Goal: Information Seeking & Learning: Learn about a topic

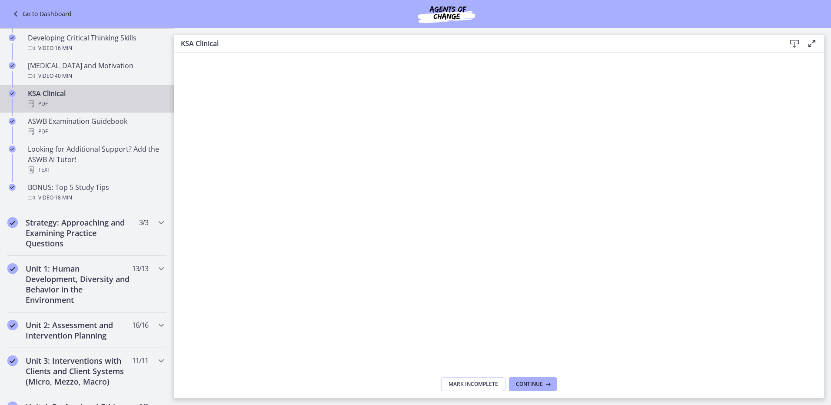
scroll to position [348, 0]
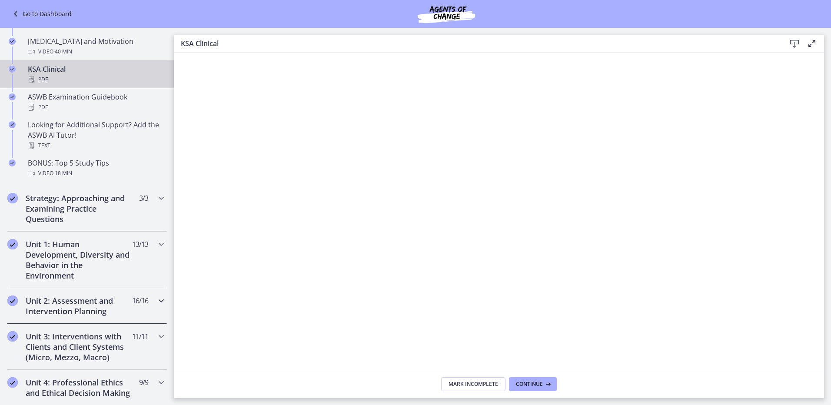
click at [120, 308] on h2 "Unit 2: Assessment and Intervention Planning" at bounding box center [79, 306] width 106 height 21
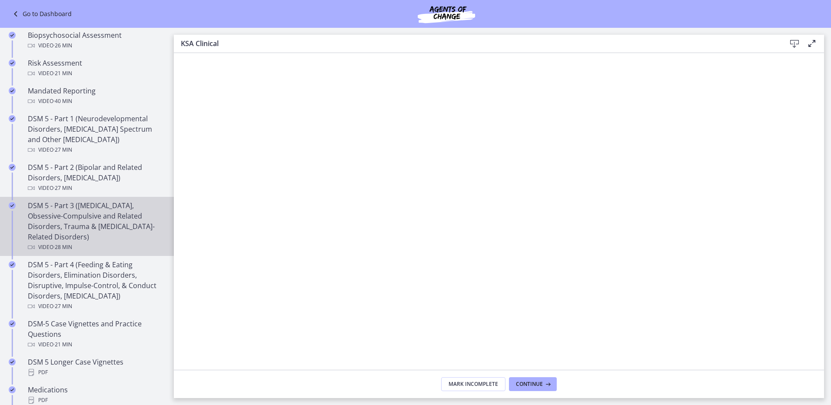
scroll to position [261, 0]
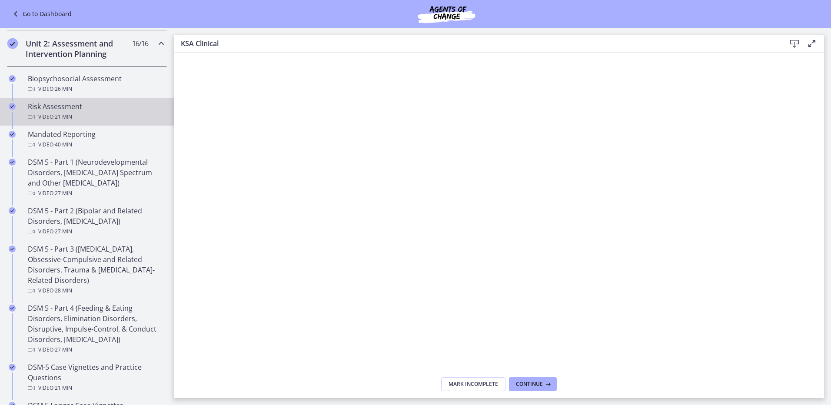
click at [93, 113] on div "Video · 21 min" at bounding box center [96, 117] width 136 height 10
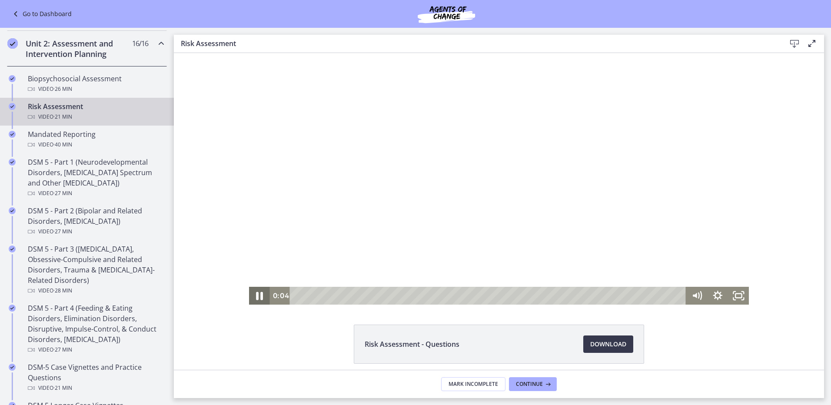
click at [258, 298] on icon "Pause" at bounding box center [259, 296] width 7 height 8
click at [532, 258] on div at bounding box center [499, 179] width 500 height 252
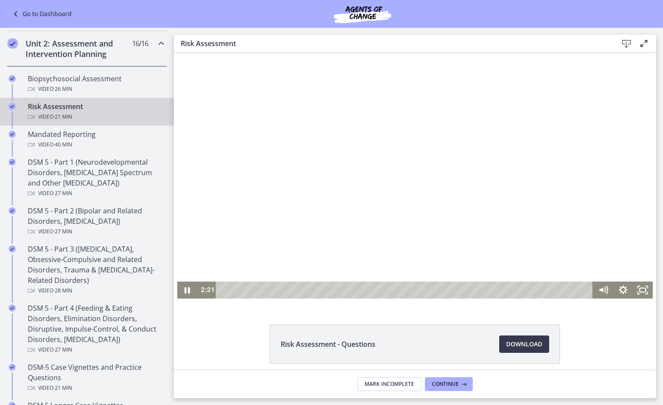
click at [458, 220] on div at bounding box center [415, 179] width 476 height 240
click at [323, 196] on div at bounding box center [415, 179] width 476 height 240
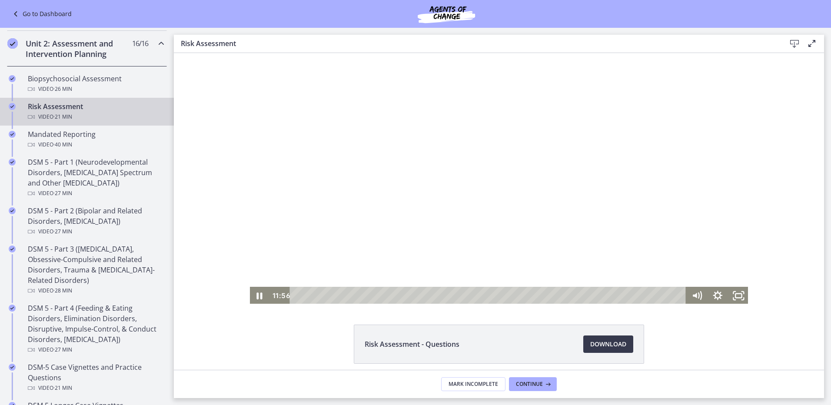
click at [527, 221] on div at bounding box center [499, 179] width 500 height 252
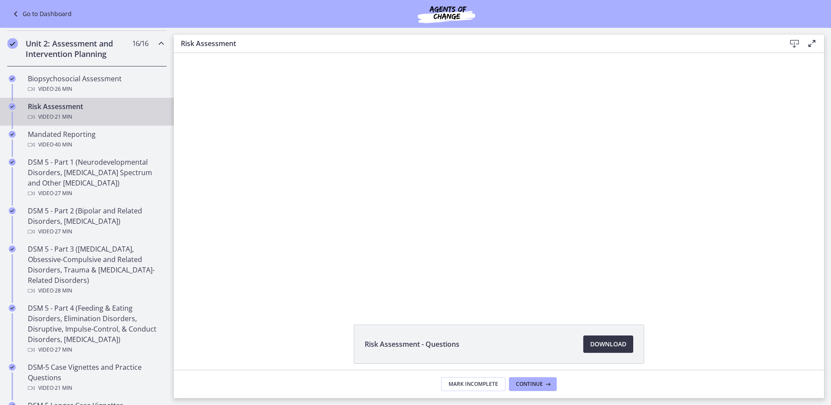
click at [593, 346] on span "Download Opens in a new window" at bounding box center [608, 344] width 36 height 10
click at [524, 383] on span "Continue" at bounding box center [529, 384] width 27 height 7
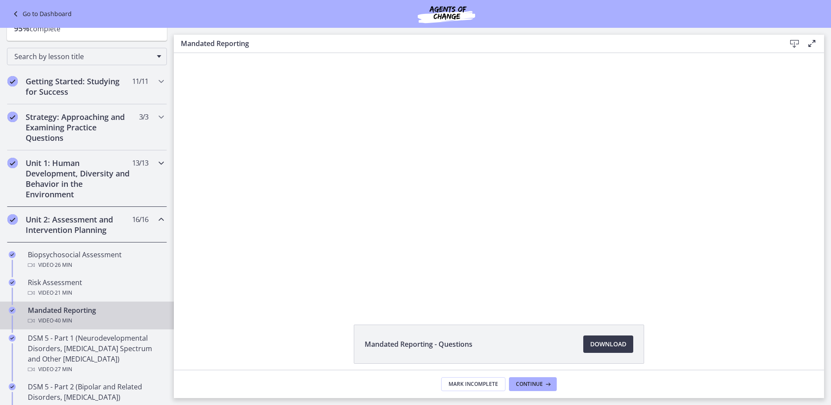
scroll to position [87, 0]
click at [156, 162] on icon "Chapters" at bounding box center [161, 161] width 10 height 10
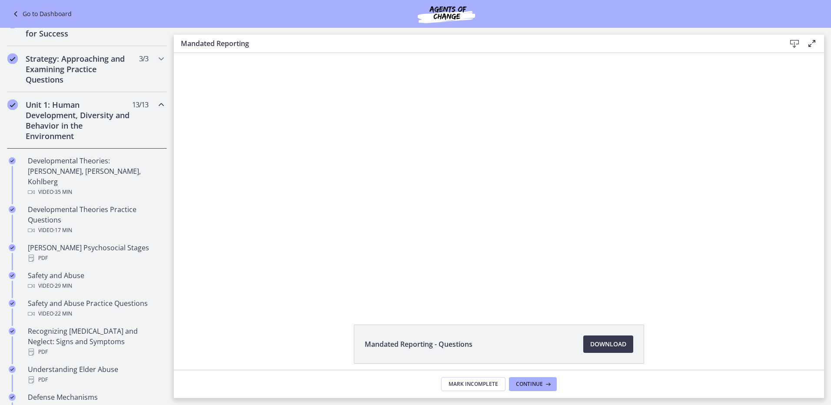
scroll to position [130, 0]
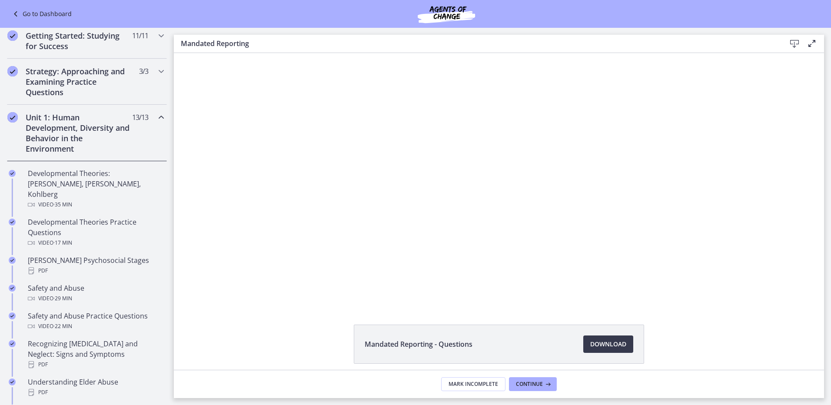
click at [156, 114] on icon "Chapters" at bounding box center [161, 117] width 10 height 10
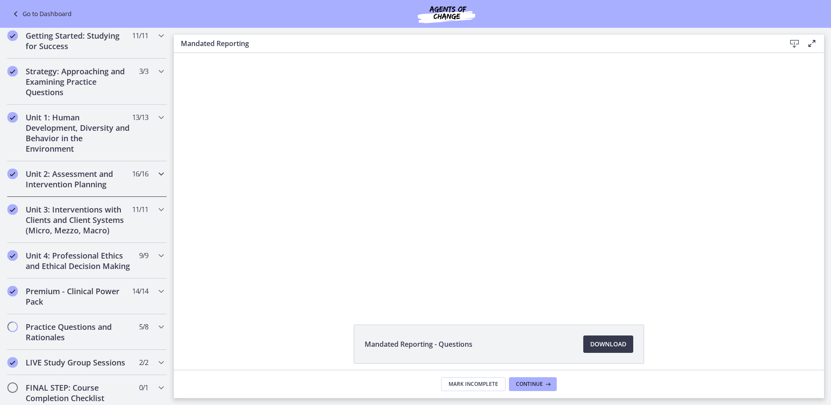
click at [156, 174] on icon "Chapters" at bounding box center [161, 174] width 10 height 10
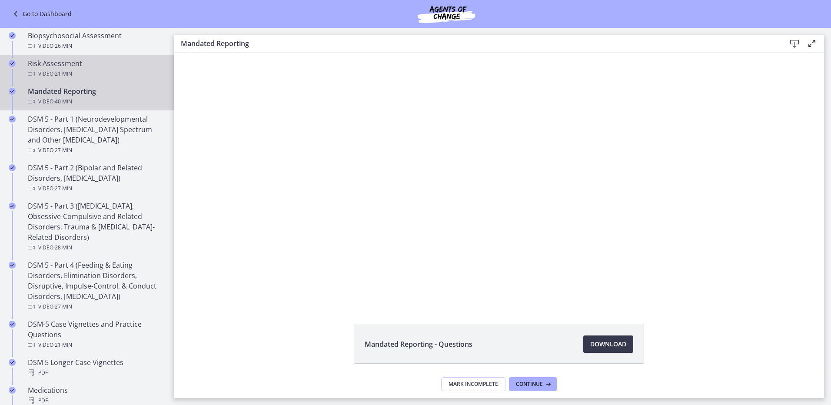
scroll to position [304, 0]
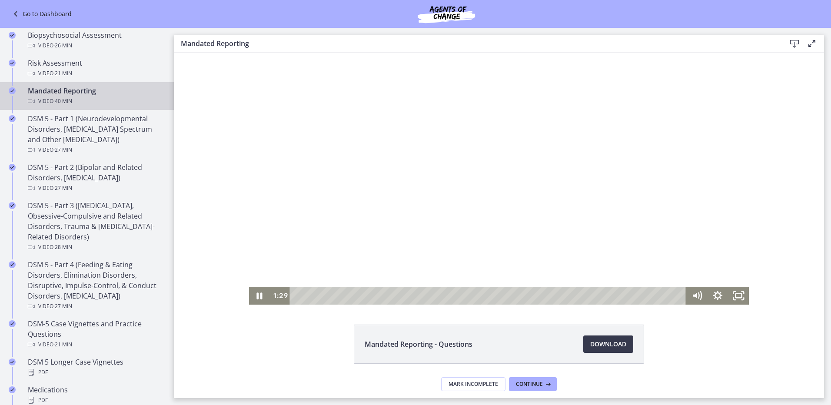
click at [426, 241] on div at bounding box center [499, 179] width 500 height 252
click at [398, 218] on div at bounding box center [499, 179] width 500 height 252
click at [735, 294] on icon "Fullscreen" at bounding box center [738, 295] width 25 height 21
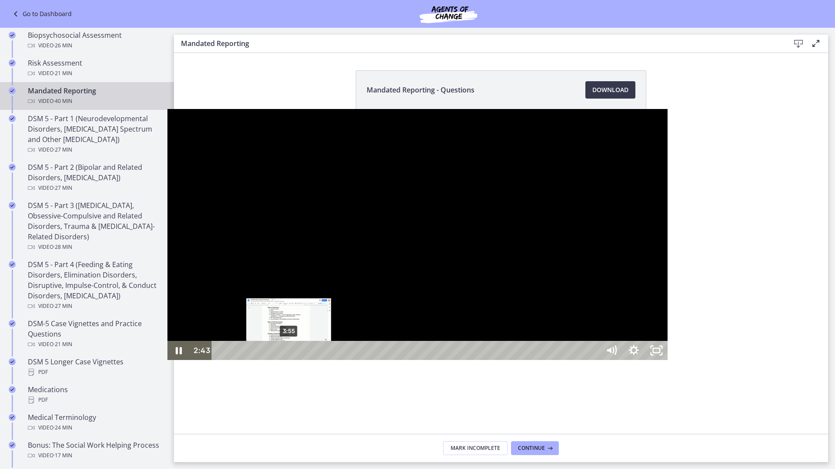
click at [220, 360] on div "3:55" at bounding box center [407, 350] width 374 height 19
click at [220, 360] on div "4:41" at bounding box center [407, 350] width 374 height 19
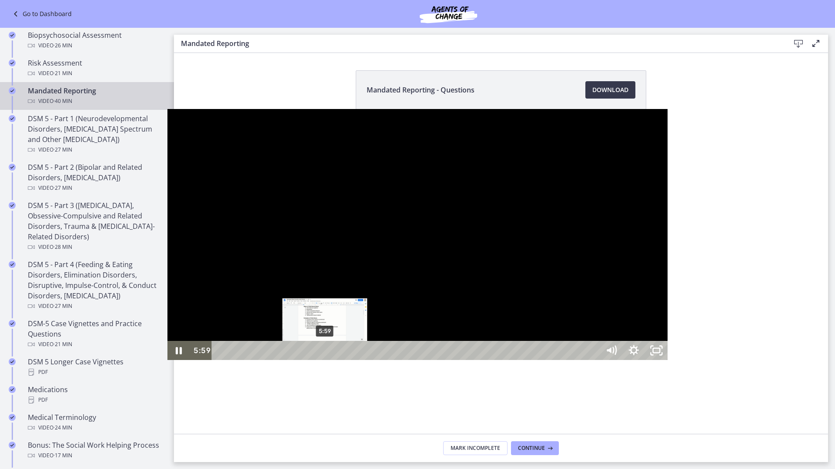
click at [220, 360] on div "5:59" at bounding box center [407, 350] width 374 height 19
click at [220, 360] on div "6:43" at bounding box center [407, 350] width 374 height 19
click at [220, 360] on div "7:10" at bounding box center [407, 350] width 374 height 19
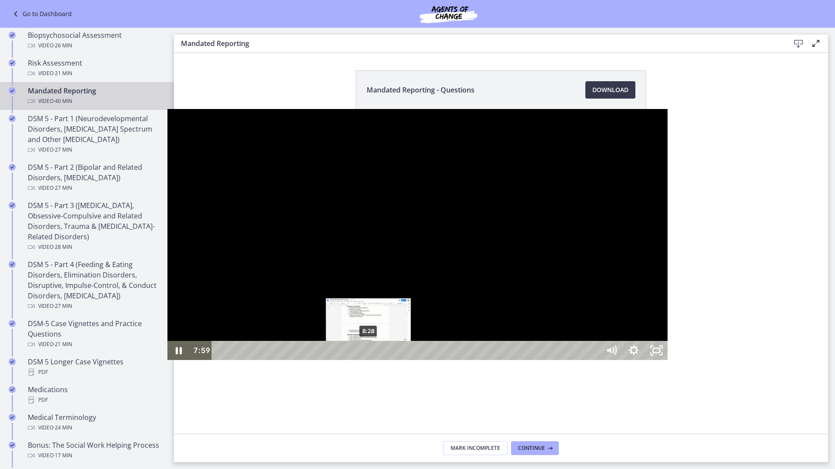
click at [220, 360] on div "8:28" at bounding box center [407, 350] width 374 height 19
click at [355, 352] on div at bounding box center [417, 235] width 500 height 252
click at [358, 342] on div at bounding box center [417, 235] width 500 height 252
click at [293, 321] on div at bounding box center [417, 235] width 500 height 252
